Goal: Transaction & Acquisition: Purchase product/service

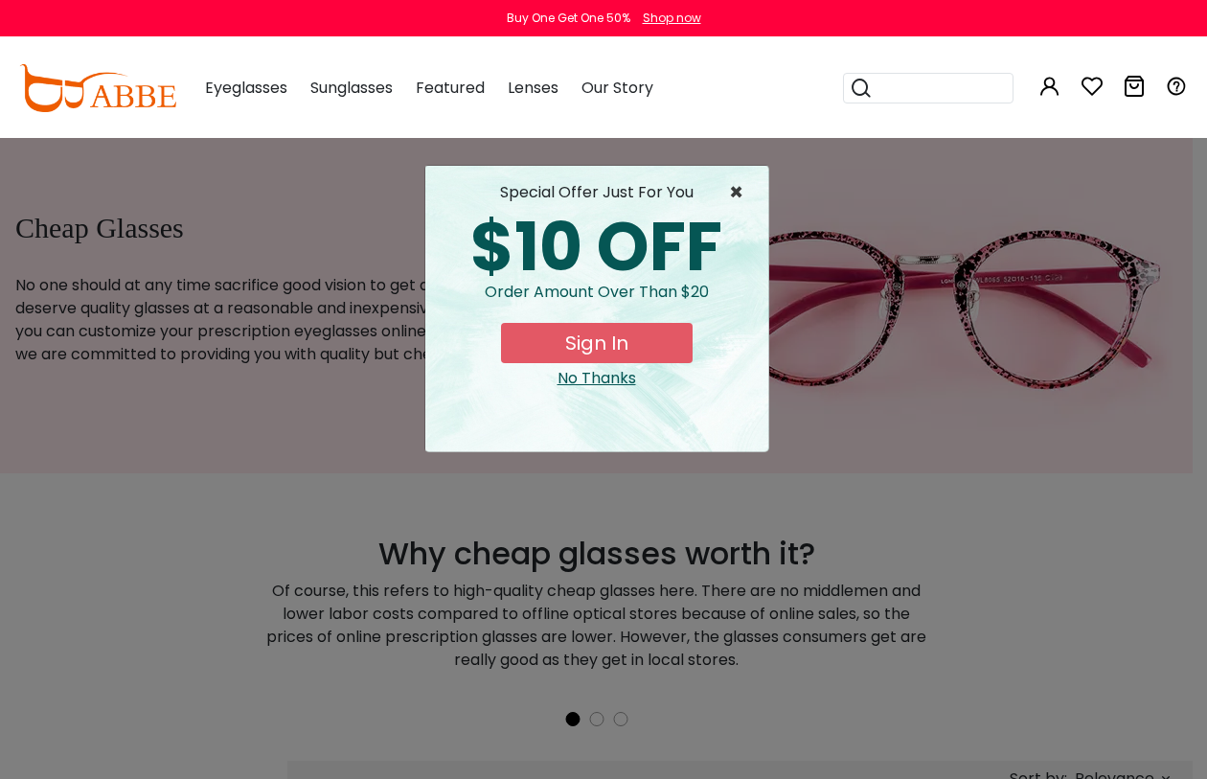
type input "**********"
click at [740, 190] on span "×" at bounding box center [741, 192] width 24 height 23
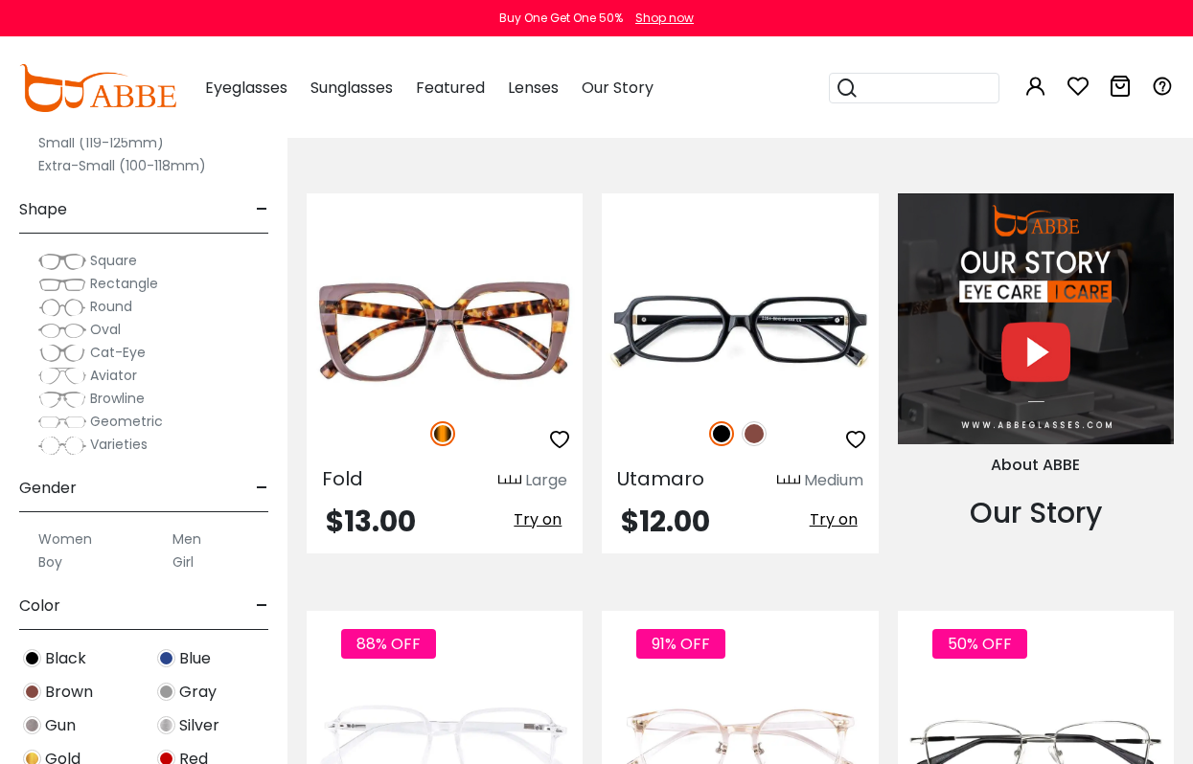
scroll to position [1916, 0]
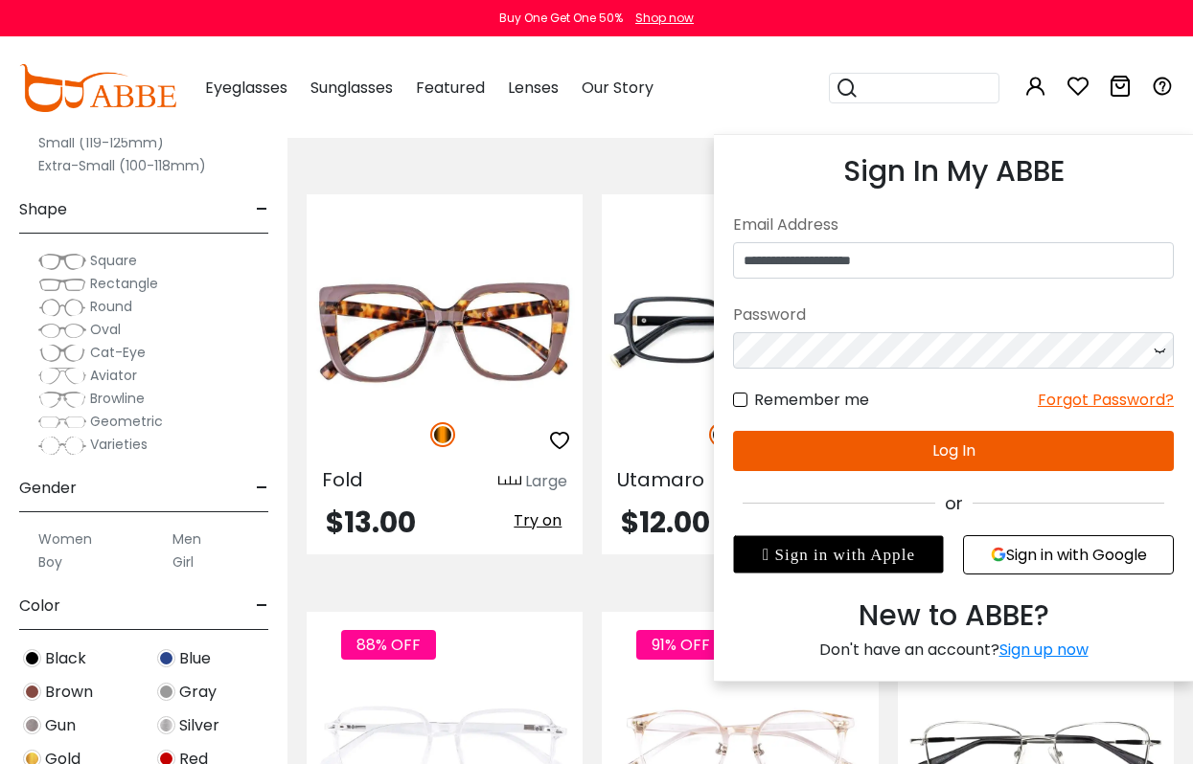
click at [1002, 454] on button "Log In" at bounding box center [953, 451] width 441 height 40
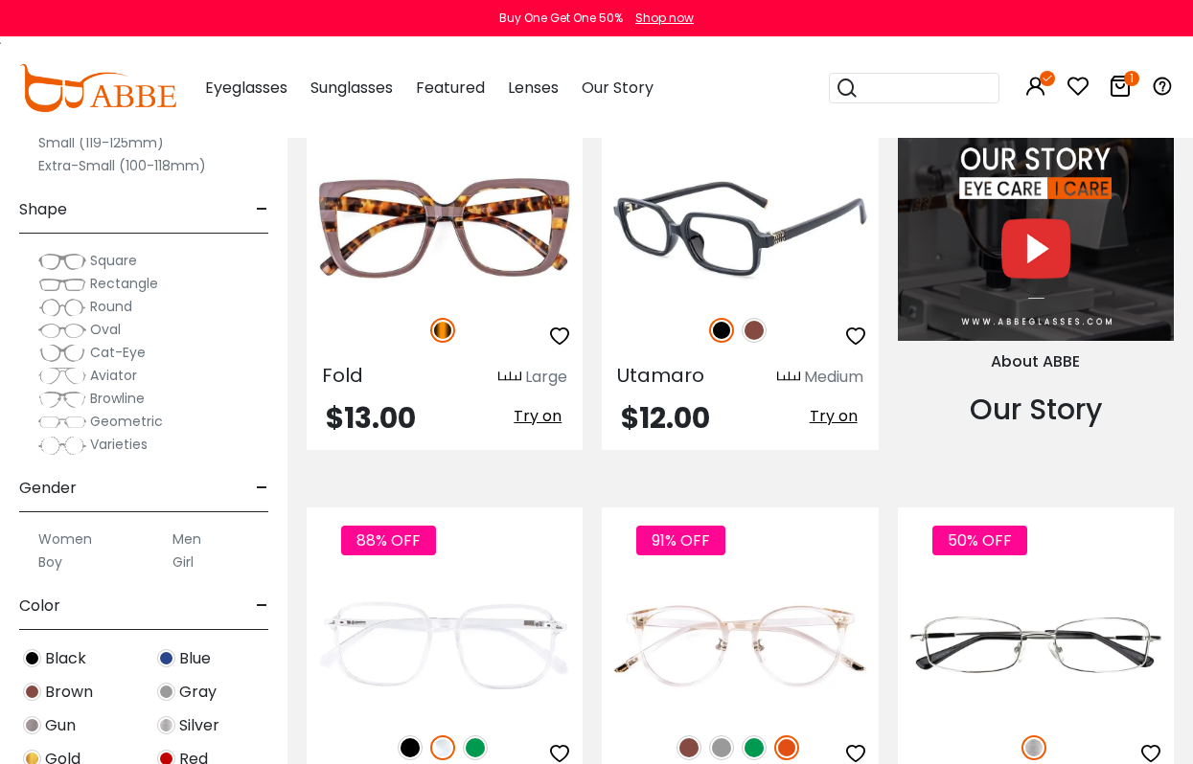
scroll to position [2012, 0]
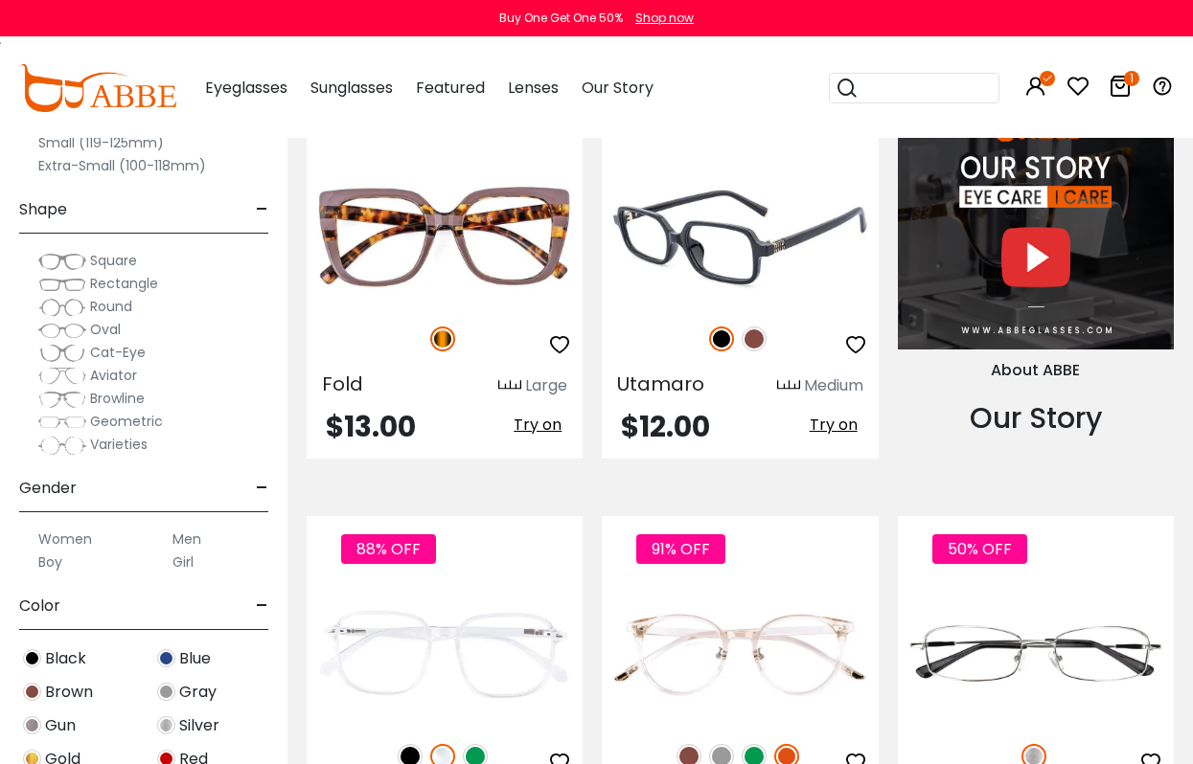
click at [748, 257] on img at bounding box center [740, 237] width 276 height 138
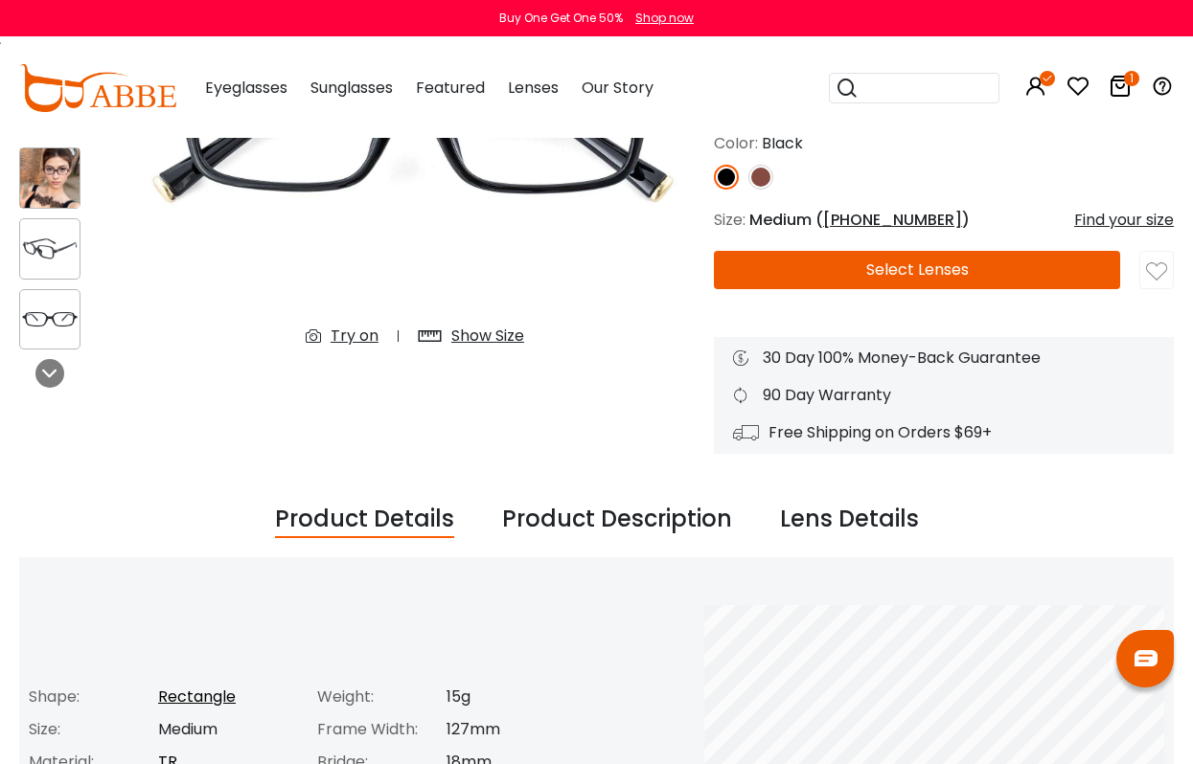
scroll to position [383, 0]
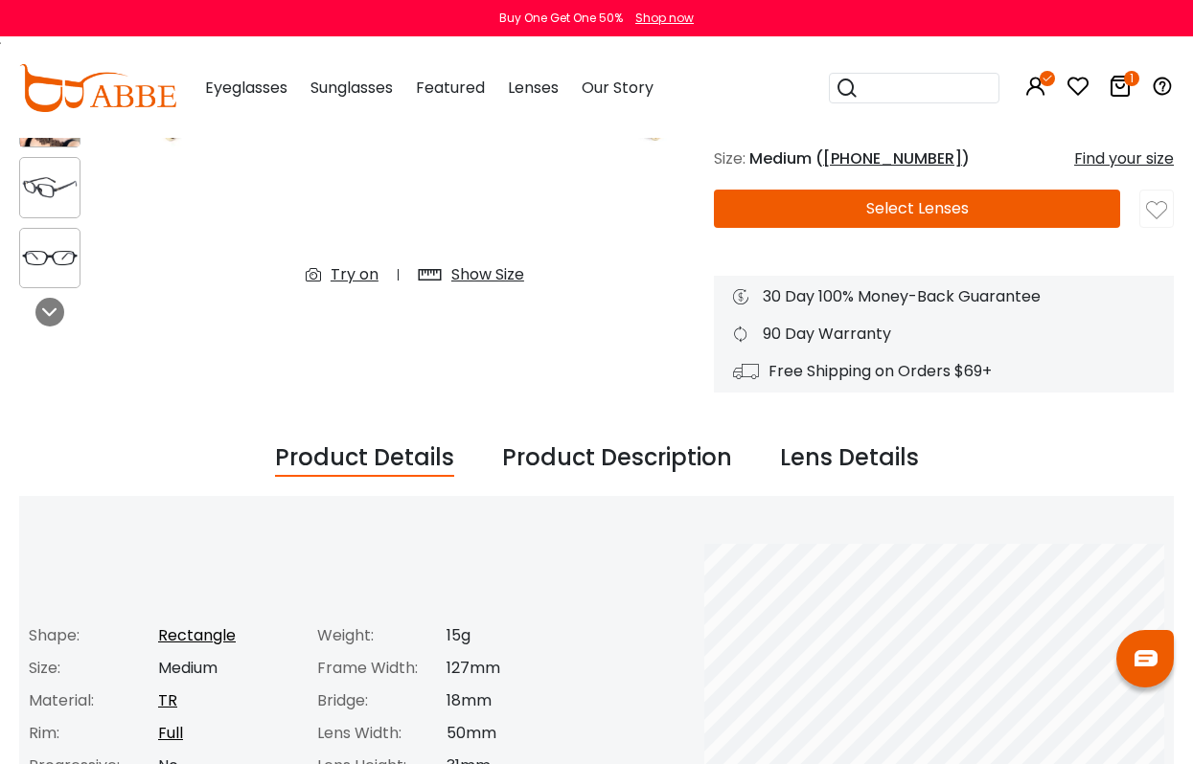
click at [942, 204] on button "Select Lenses" at bounding box center [917, 209] width 406 height 38
click at [1125, 85] on icon at bounding box center [1119, 86] width 23 height 23
